Goal: Find specific page/section: Find specific page/section

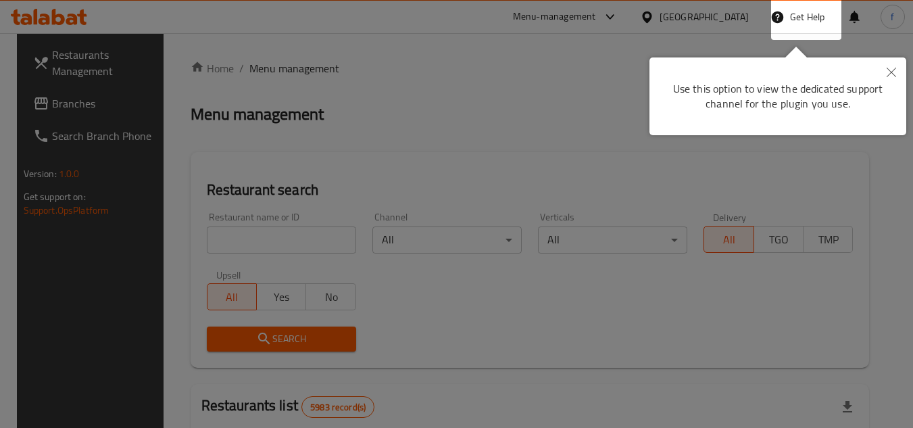
click at [895, 75] on icon "Close" at bounding box center [891, 72] width 9 height 9
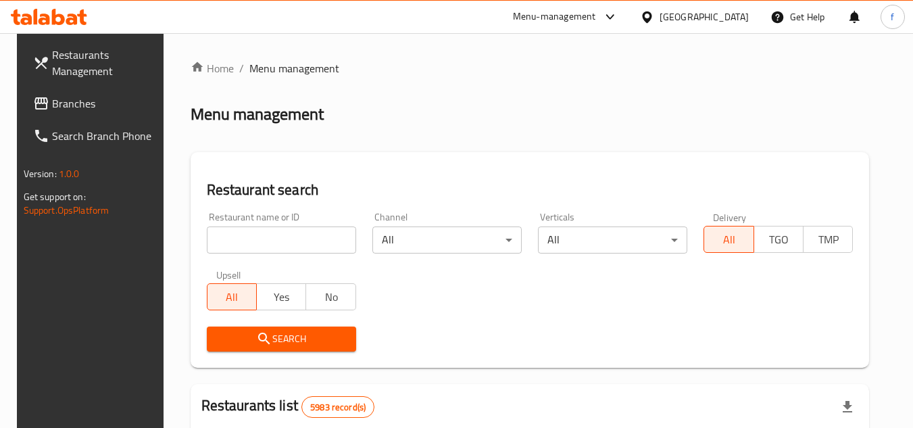
click at [720, 13] on div "[GEOGRAPHIC_DATA]" at bounding box center [704, 16] width 89 height 15
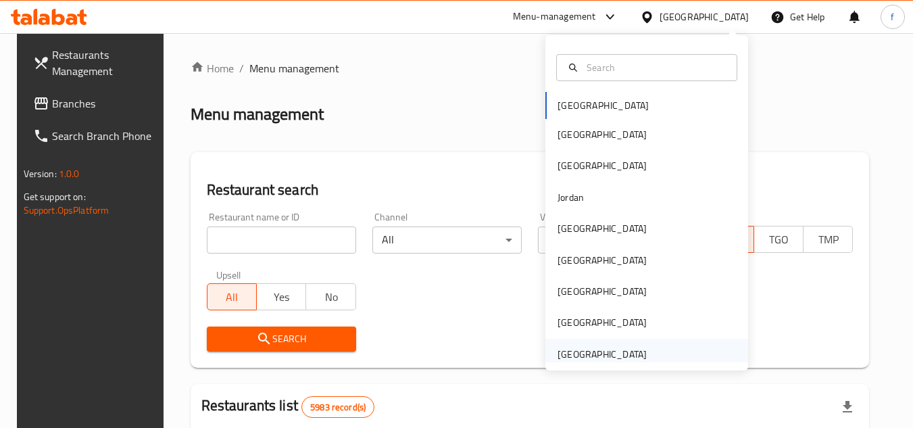
click at [606, 351] on div "[GEOGRAPHIC_DATA]" at bounding box center [602, 354] width 89 height 15
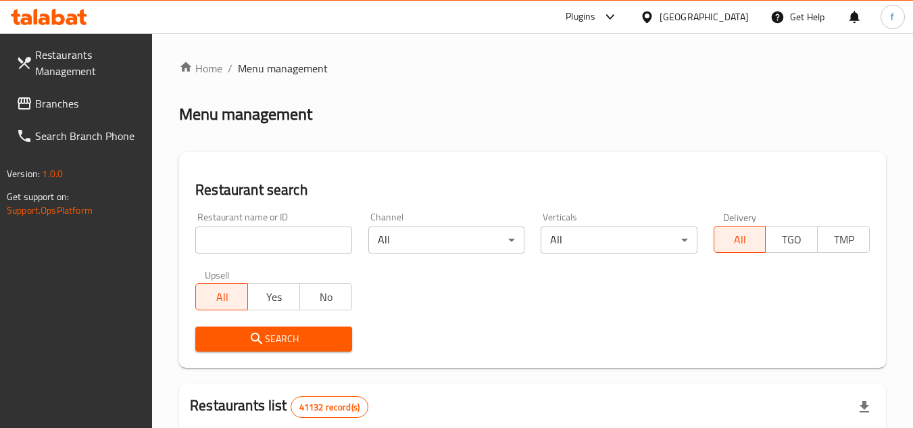
click at [68, 102] on span "Branches" at bounding box center [88, 103] width 107 height 16
